Goal: Check status: Check status

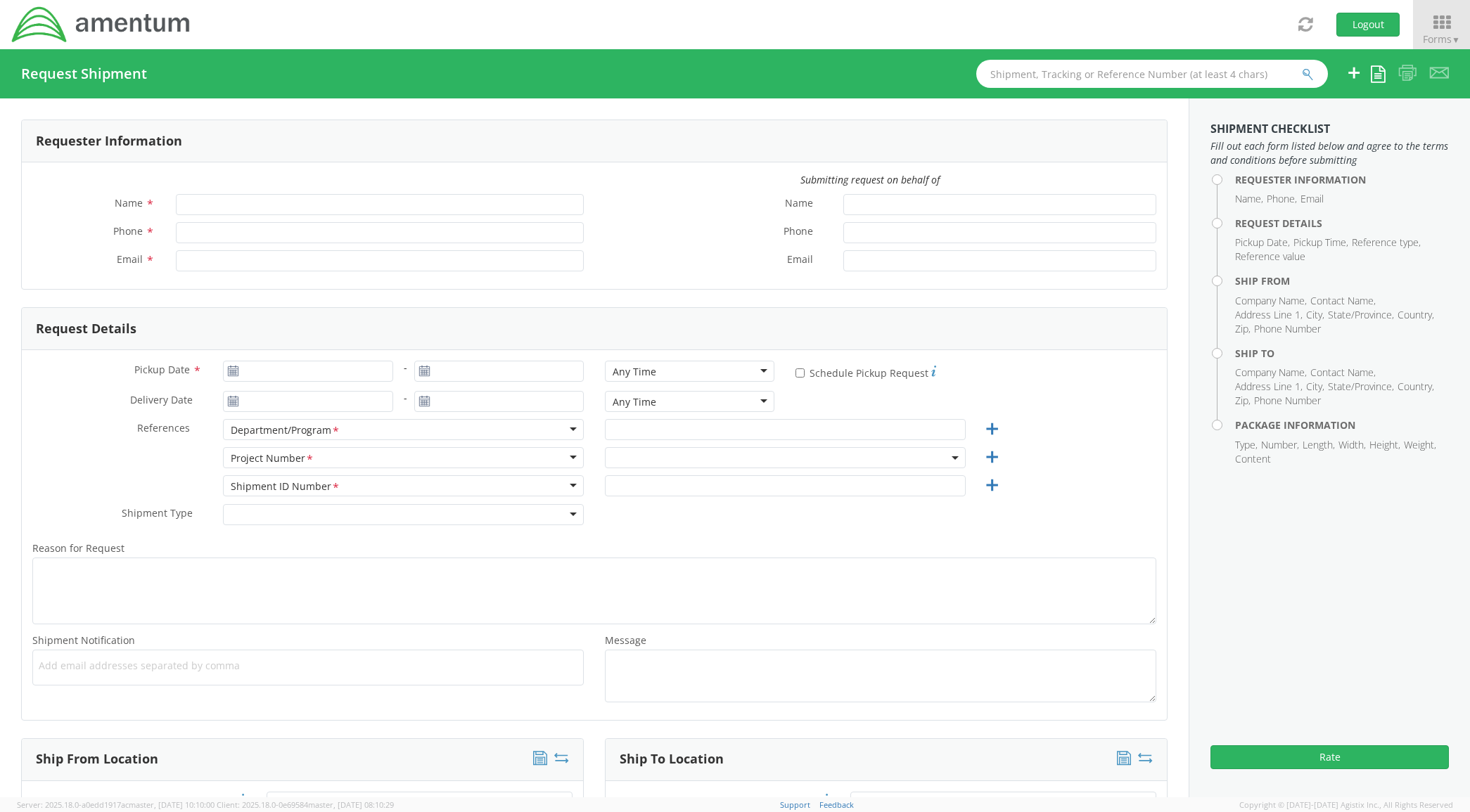
type input "[PERSON_NAME]"
type input "[PHONE_NUMBER]"
type input "[PERSON_NAME][EMAIL_ADDRESS][PERSON_NAME][DOMAIN_NAME]"
click at [1428, 27] on icon at bounding box center [1441, 22] width 57 height 17
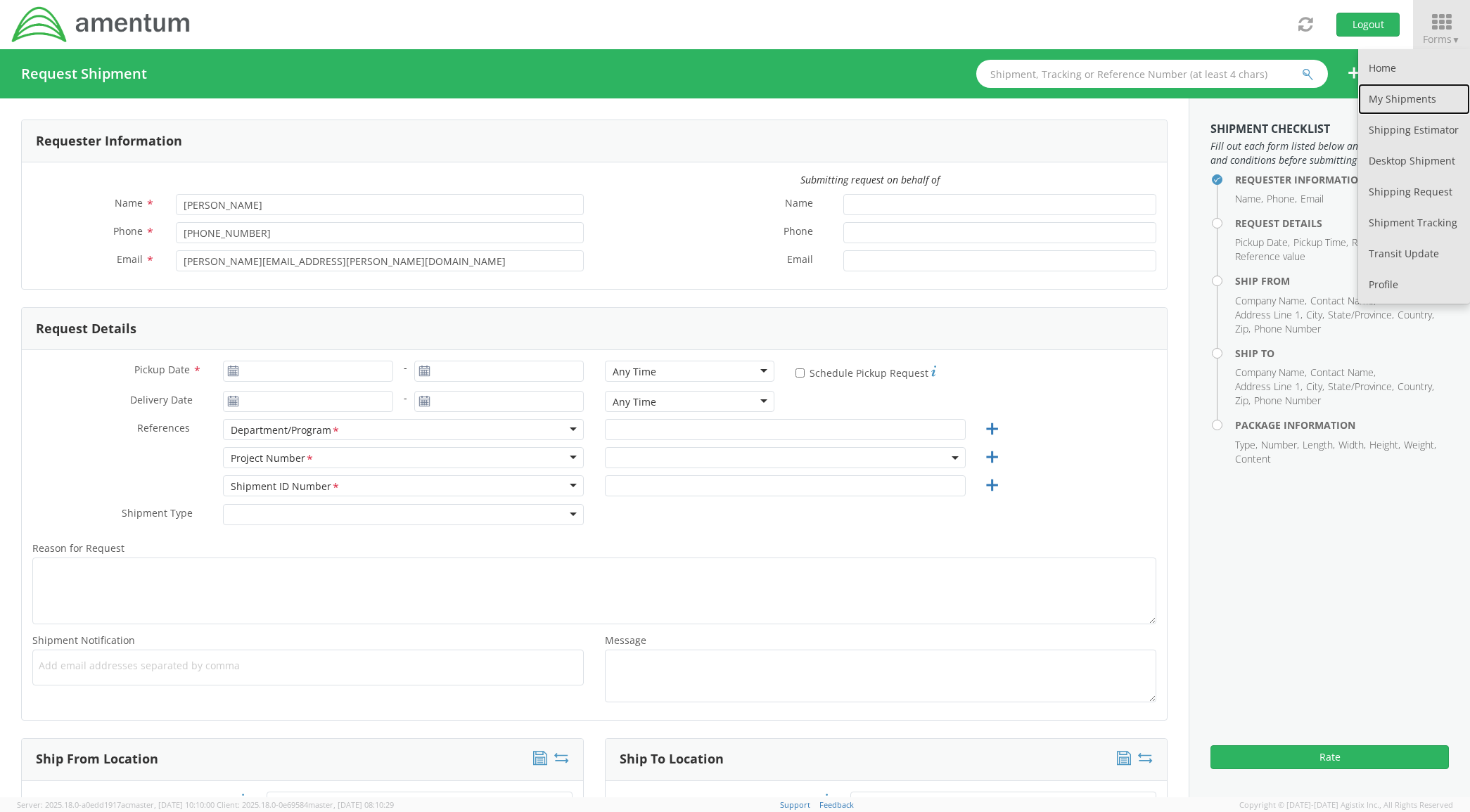
drag, startPoint x: 1401, startPoint y: 102, endPoint x: 1407, endPoint y: 137, distance: 35.5
click at [1401, 102] on link "My Shipments" at bounding box center [1413, 99] width 112 height 31
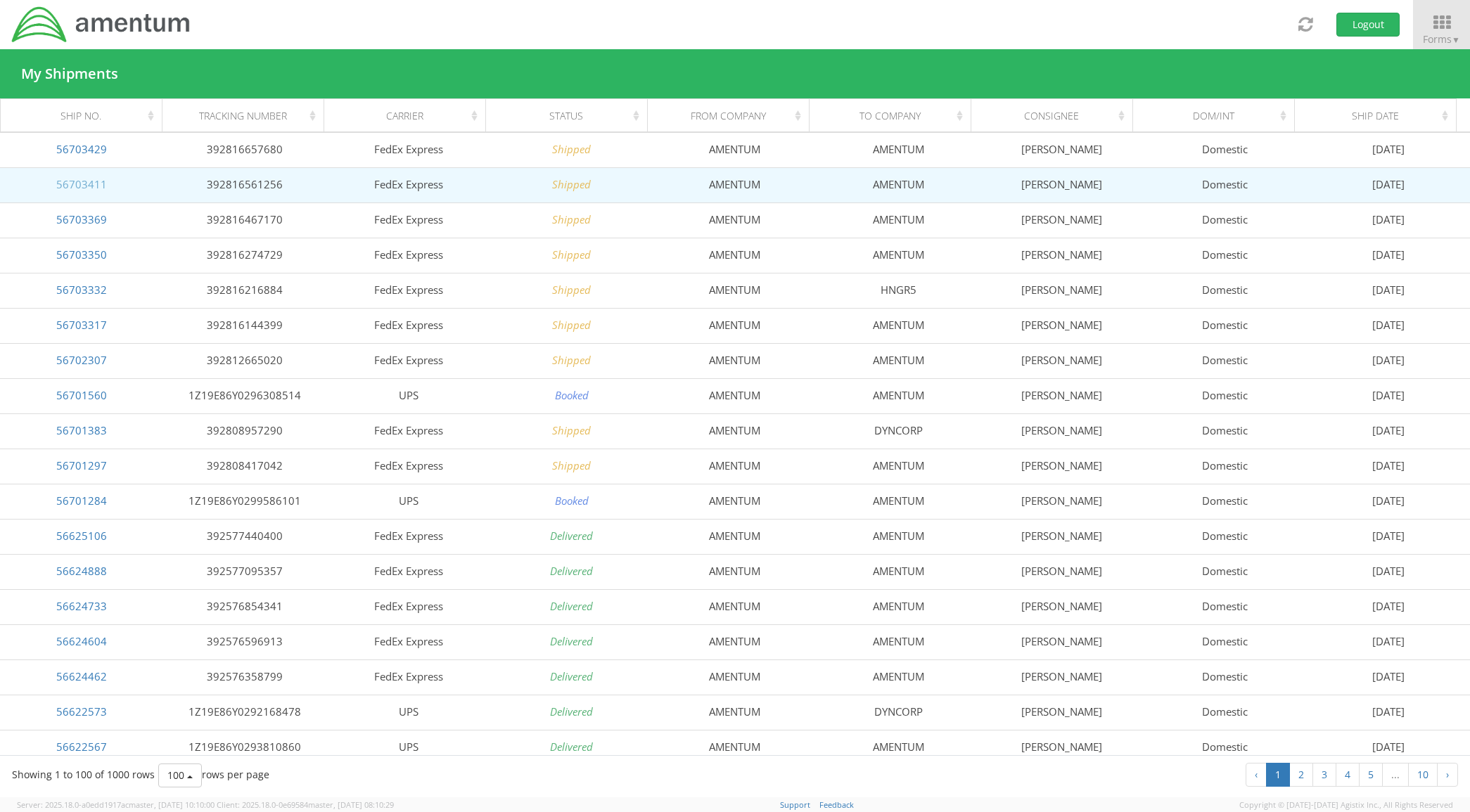
click at [104, 185] on link "56703411" at bounding box center [82, 184] width 50 height 14
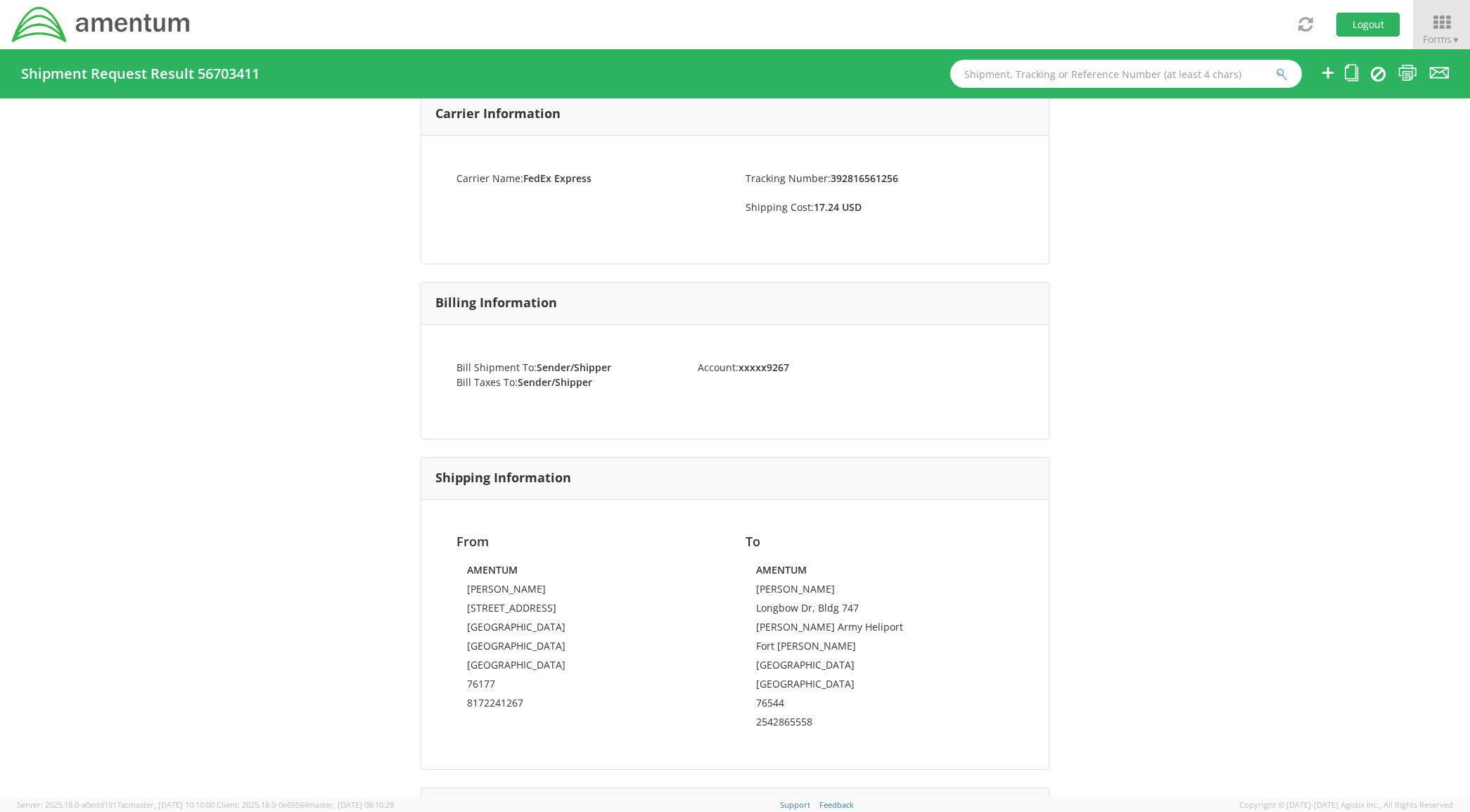
scroll to position [708, 0]
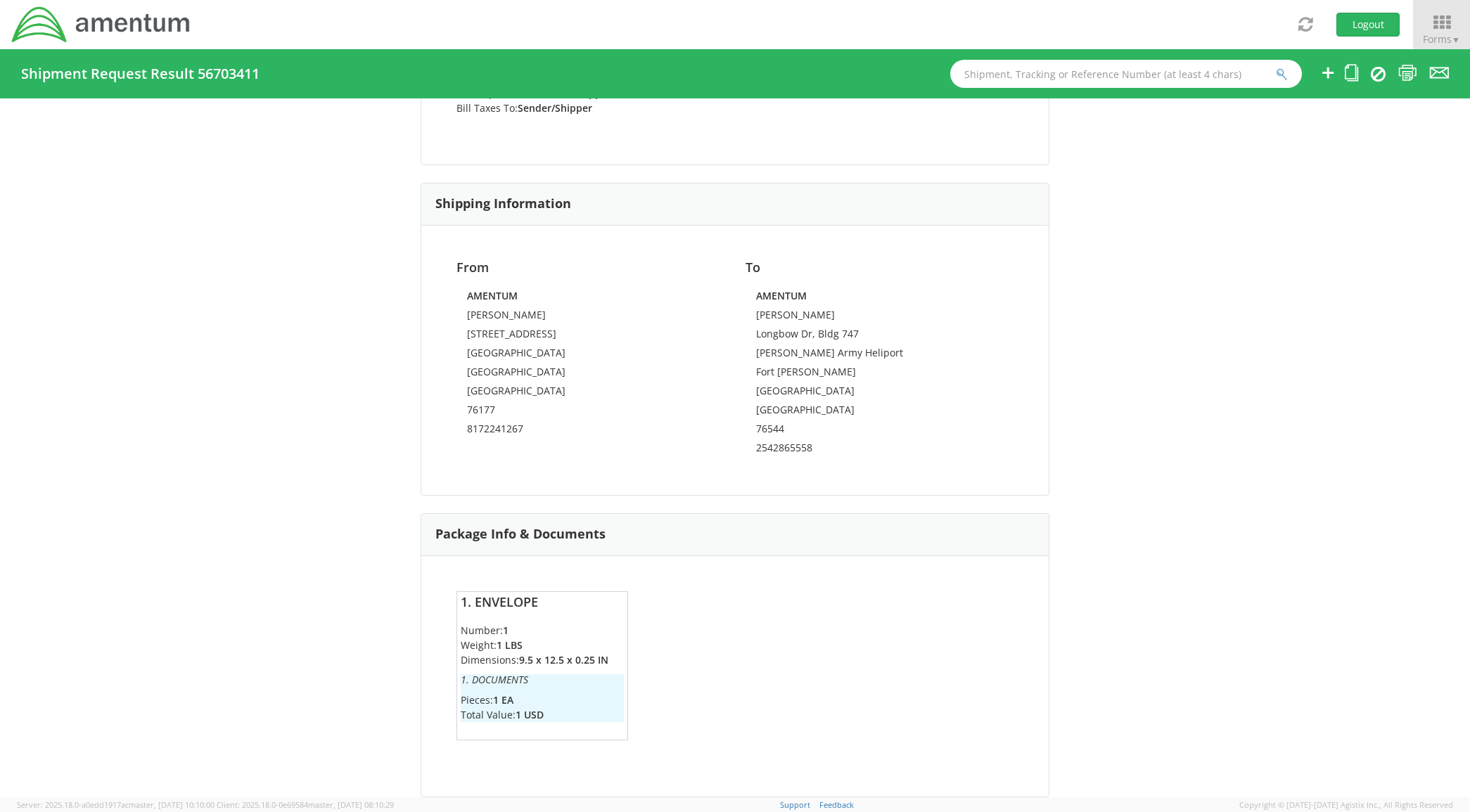
drag, startPoint x: 1108, startPoint y: 518, endPoint x: 1124, endPoint y: 515, distance: 16.3
click at [1108, 518] on div "Shipment 56703411 Request Information Request Information Name: [PERSON_NAME] E…" at bounding box center [735, 447] width 1470 height 699
